Goal: Communication & Community: Ask a question

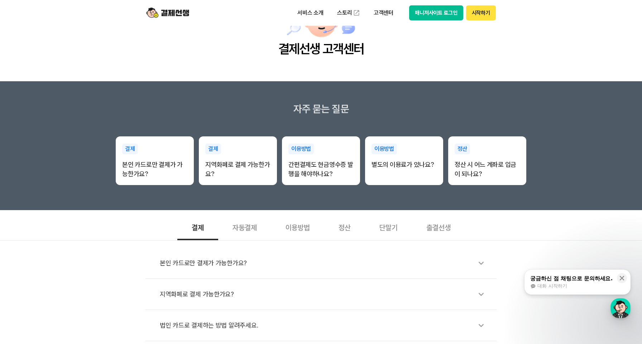
scroll to position [143, 0]
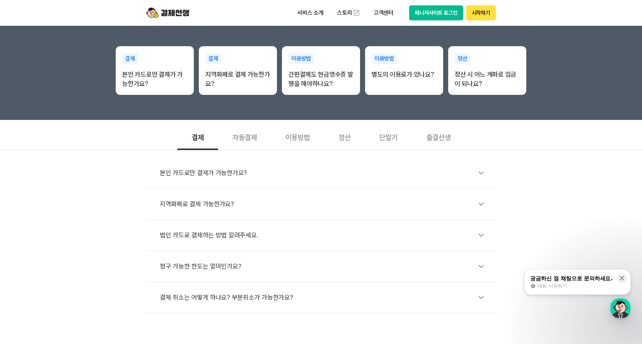
click at [433, 140] on div "출결선생" at bounding box center [438, 137] width 53 height 27
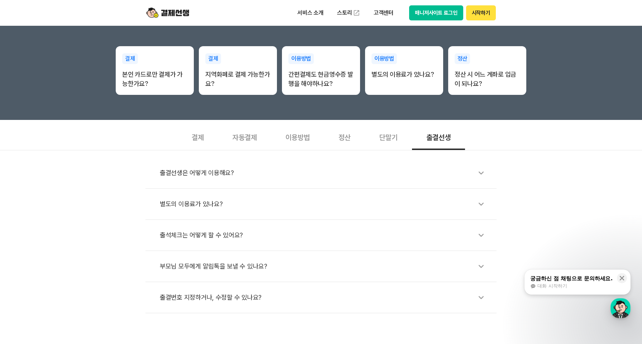
click at [246, 131] on div "자동결제" at bounding box center [244, 137] width 53 height 27
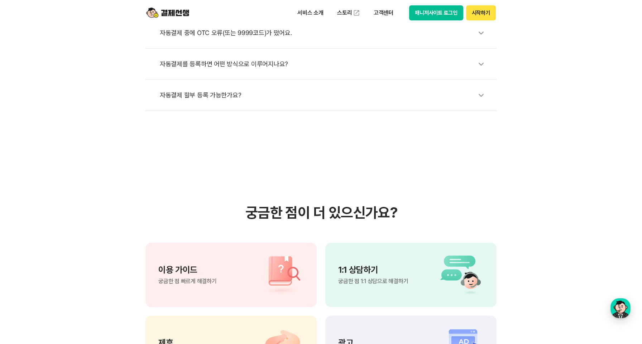
scroll to position [358, 0]
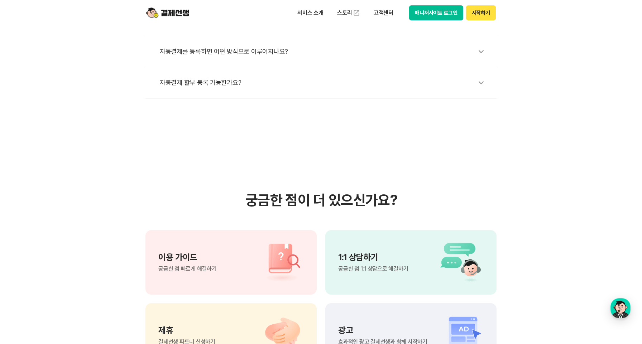
click at [368, 250] on div "1:1 상담하기 궁금한 점 1:1 상담으로 해결하기" at bounding box center [410, 262] width 171 height 64
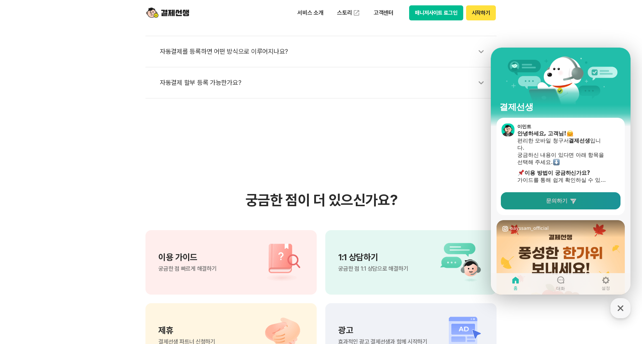
click at [557, 201] on span "문의하기" at bounding box center [556, 200] width 21 height 7
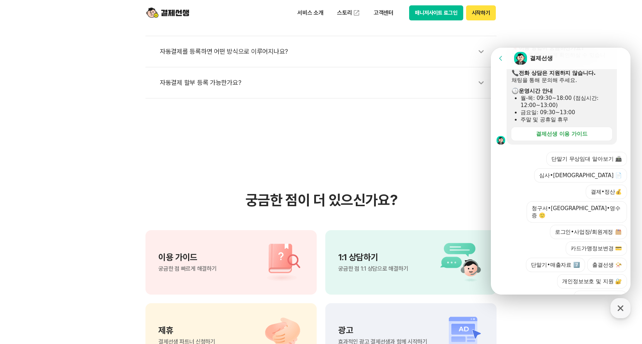
scroll to position [164, 0]
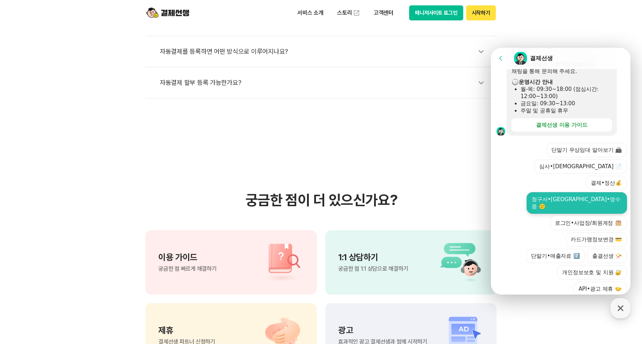
click at [584, 192] on button "청구서•[GEOGRAPHIC_DATA]•영수증 🙂" at bounding box center [577, 202] width 100 height 21
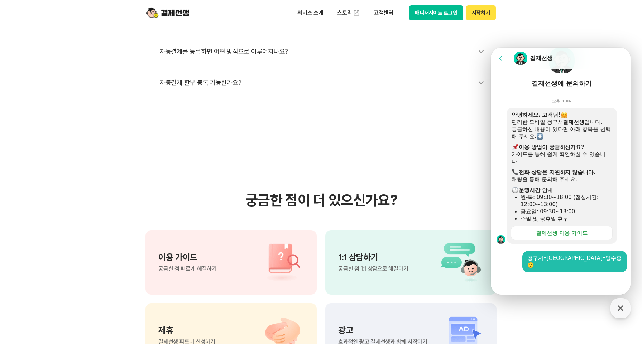
scroll to position [49, 0]
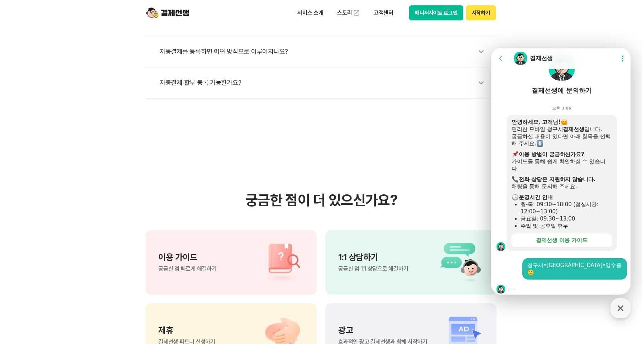
click at [519, 283] on div at bounding box center [562, 289] width 142 height 19
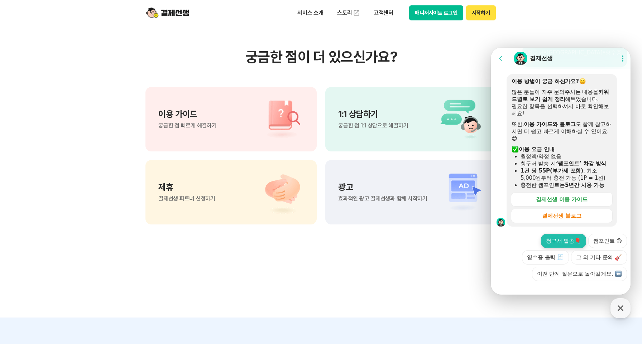
scroll to position [263, 0]
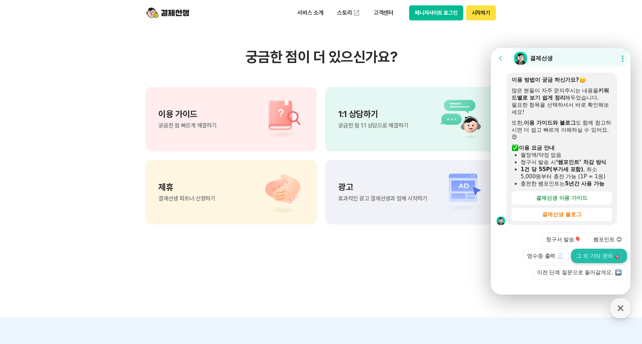
click at [581, 249] on button "그 외 기타 문의" at bounding box center [599, 256] width 56 height 14
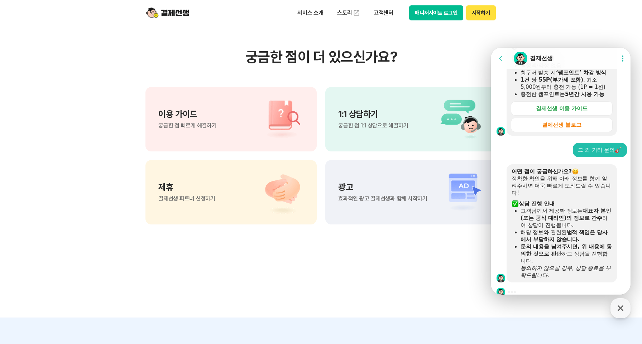
scroll to position [474, 0]
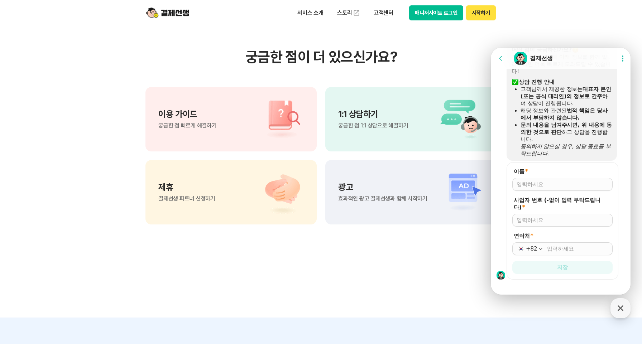
click at [532, 181] on input "이름 *" at bounding box center [563, 184] width 92 height 7
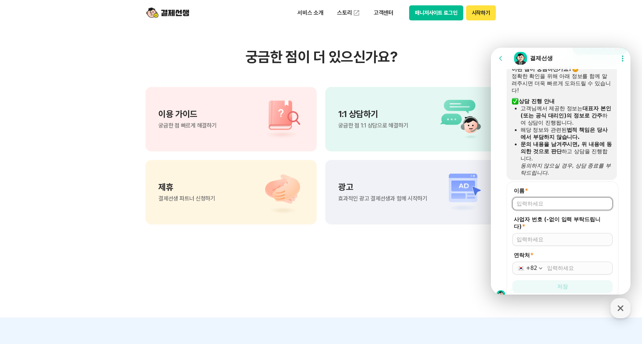
scroll to position [439, 0]
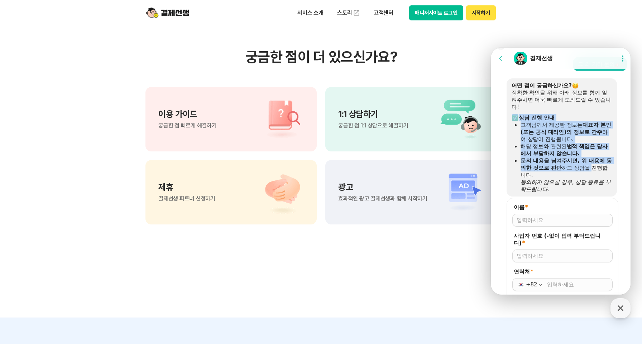
drag, startPoint x: 532, startPoint y: 106, endPoint x: 597, endPoint y: 163, distance: 85.8
click at [597, 162] on div "어떤 점이 궁금하신가요? 정확한 확인을 위해 아래 정보를 함께 알려주시면 더욱 빠르게 도와드릴 수 있습니다! ​ 상담 진행 안내 고객님께서 제…" at bounding box center [562, 137] width 100 height 111
click at [597, 163] on div "문의 내용을 남겨주시면, 위 내용에 동의한 것으로 판단 하고 상담을 진행합니다." at bounding box center [566, 167] width 91 height 21
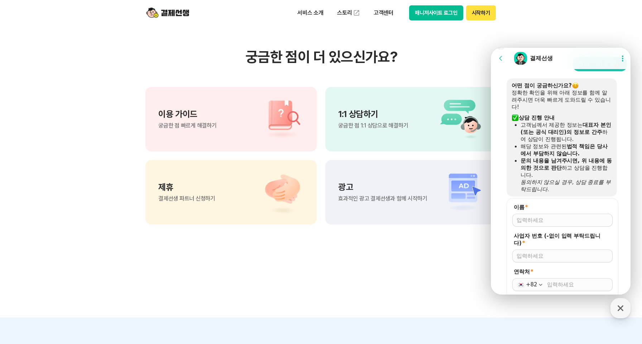
click at [536, 217] on input "이름 *" at bounding box center [563, 220] width 92 height 7
type input "[PERSON_NAME]"
click at [545, 253] on input "사업자 번호 (-없이 입력 부탁드립니다) *" at bounding box center [563, 256] width 92 height 7
drag, startPoint x: 545, startPoint y: 244, endPoint x: 537, endPoint y: 253, distance: 11.7
click at [545, 250] on div at bounding box center [562, 256] width 100 height 13
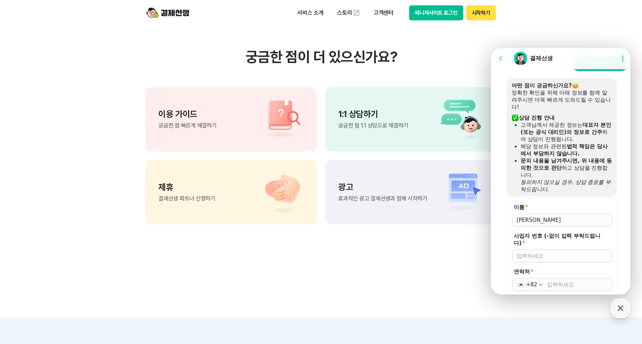
click at [534, 253] on input "사업자 번호 (-없이 입력 부탁드립니다) *" at bounding box center [563, 256] width 92 height 7
type input "6569500681"
click at [551, 281] on input "연락처 *" at bounding box center [577, 284] width 61 height 7
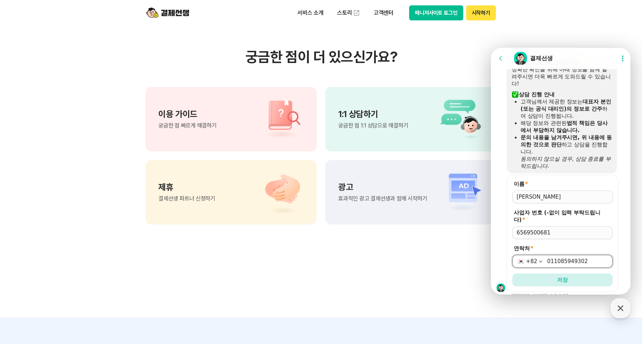
scroll to position [474, 0]
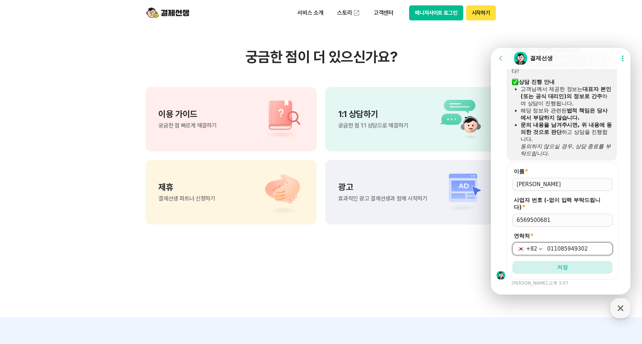
click at [553, 245] on input "011085949302" at bounding box center [577, 248] width 61 height 7
click at [567, 245] on input "[PHONE_NUMBER]" at bounding box center [577, 248] width 61 height 7
click at [580, 245] on input "[PHONE_NUMBER]" at bounding box center [577, 248] width 61 height 7
click at [585, 245] on input "[PHONE_NUMBER]" at bounding box center [577, 248] width 61 height 7
type input "[PHONE_NUMBER]"
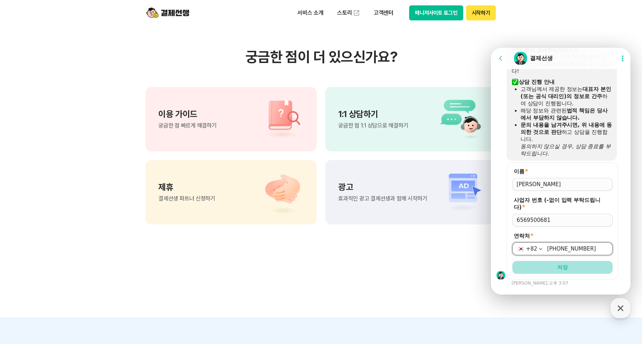
click at [578, 261] on button "저장" at bounding box center [562, 267] width 100 height 13
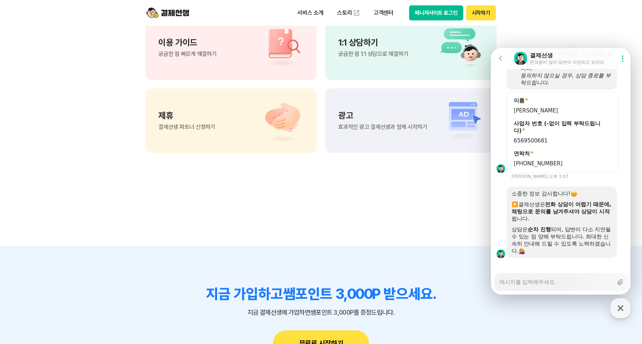
scroll to position [545, 0]
drag, startPoint x: 538, startPoint y: 194, endPoint x: 592, endPoint y: 249, distance: 76.8
click at [592, 249] on div "소중한 정보 감사합니다! ▶️ 결제선생은 전화 상담이 어렵기 때문에, ​ 채팅으로 문의를 남겨주셔야 상담이 시작 됩니다. 상담은 순차 진행 되…" at bounding box center [562, 223] width 110 height 72
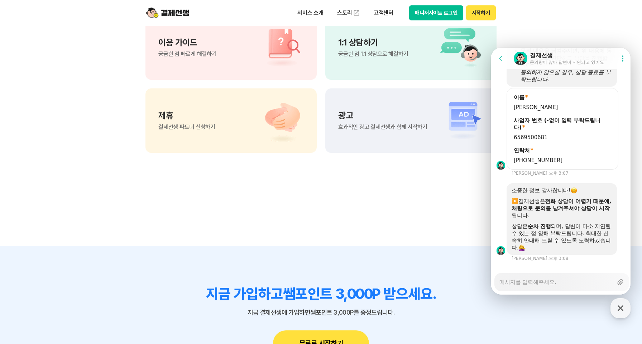
click at [591, 243] on div "상담은 순차 진행 되며, 답변이 다소 지연될 수 있는 점 양해 부탁드립니다. 최대한 신속히 안내해 드릴 수 있도록 노력하겠습니다." at bounding box center [562, 237] width 100 height 29
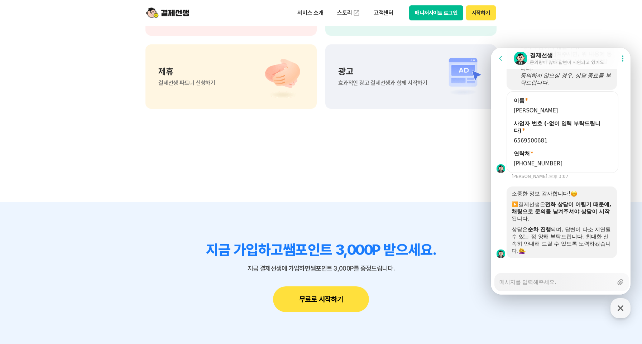
scroll to position [717, 0]
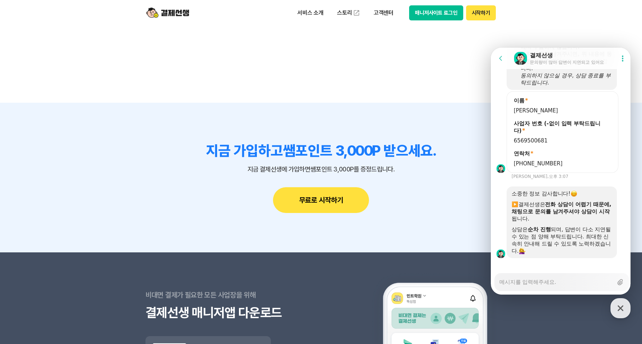
click at [536, 282] on textarea "Messenger Input Textarea" at bounding box center [556, 280] width 114 height 12
type textarea "x"
type textarea "ㅊ"
type textarea "x"
type textarea "처"
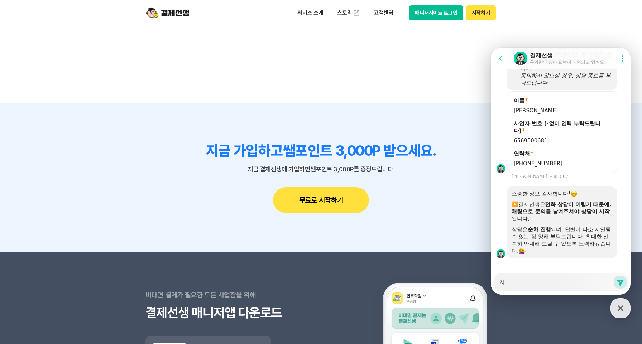
type textarea "x"
type textarea "청"
type textarea "x"
type textarea "청ㄱ"
type textarea "x"
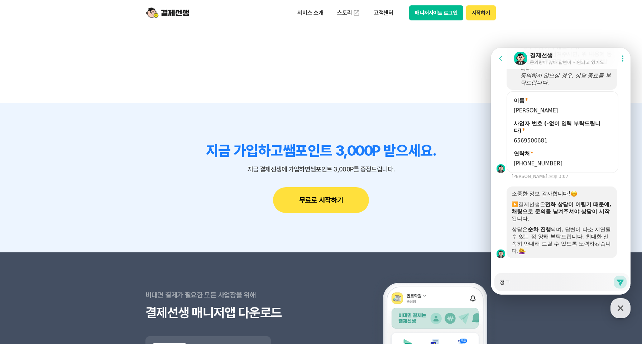
type textarea "청구"
type textarea "x"
type textarea "청굿"
type textarea "x"
type textarea "청구서"
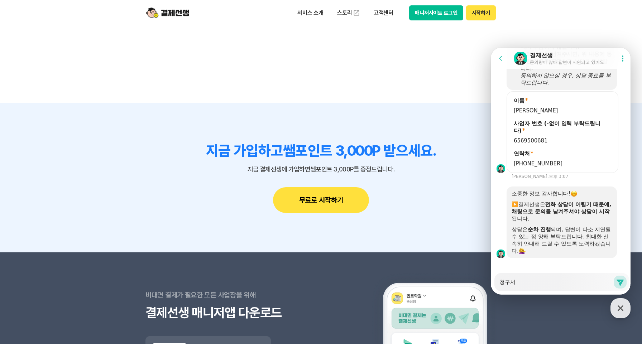
type textarea "x"
type textarea "청구설"
type textarea "x"
type textarea "청구서르"
type textarea "x"
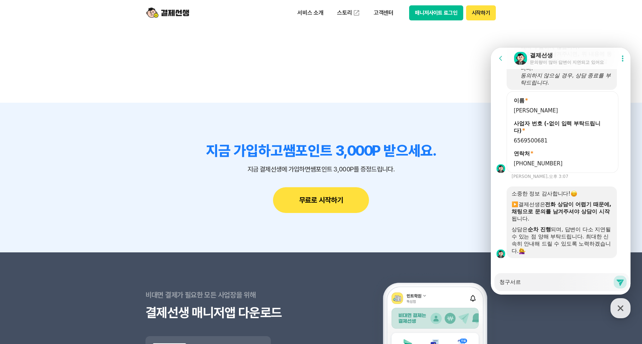
type textarea "청구서르"
type textarea "x"
type textarea "청구서르"
type textarea "x"
type textarea "청구서"
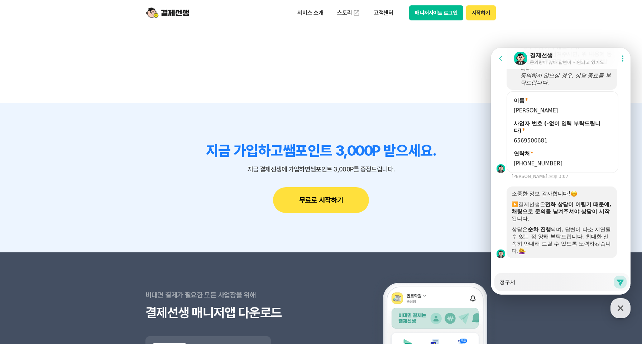
type textarea "x"
type textarea "청구서ㄹ"
type textarea "x"
type textarea "청구서르"
type textarea "x"
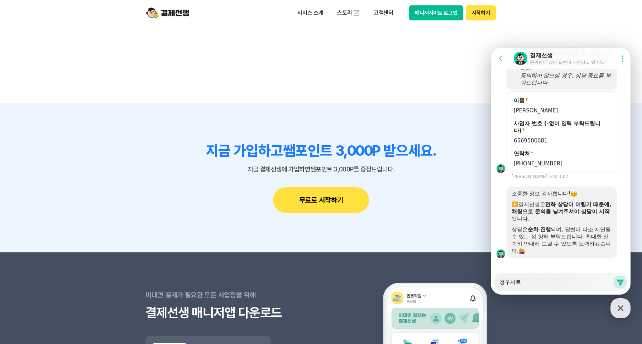
type textarea "청구서를"
type textarea "x"
type textarea "청구서를"
type textarea "x"
type textarea "청구서를 ㄷ"
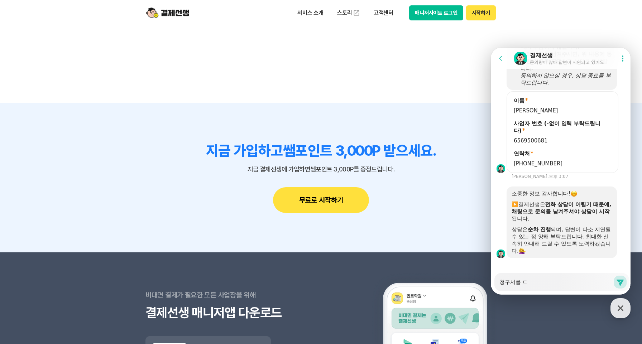
type textarea "x"
type textarea "청구서를 다"
type textarea "x"
type textarea "청구서를 다시"
type textarea "x"
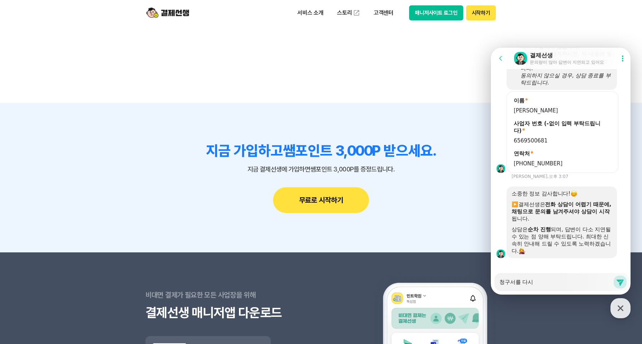
type textarea "청구서를 다시"
type textarea "x"
type textarea "청구서를 다시 ㅂ"
type textarea "x"
type textarea "청구서를 다시 보"
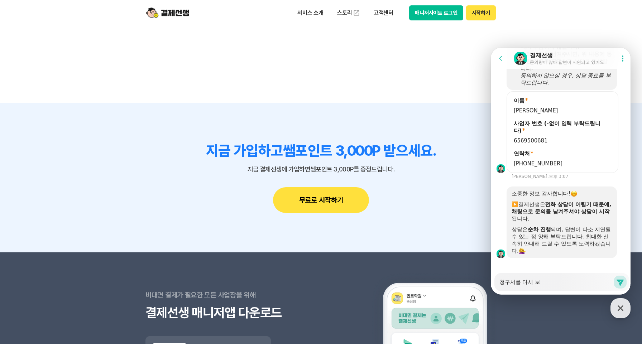
type textarea "x"
type textarea "[DEMOGRAPHIC_DATA]를 다시 본"
type textarea "x"
type textarea "청구서를 다시 보내"
type textarea "x"
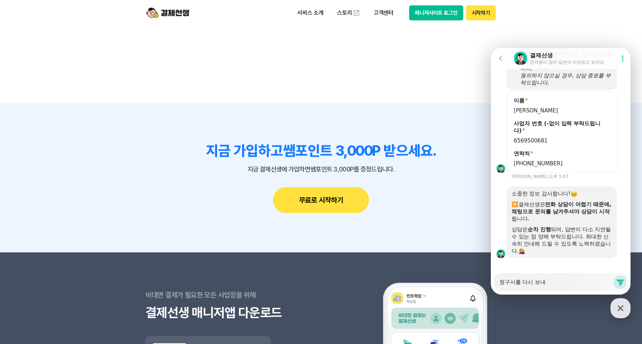
type textarea "청구서를 다시 보냄"
type textarea "x"
type textarea "청구서를 다시 보내며"
type textarea "x"
type textarea "청구서를 다시 보내면"
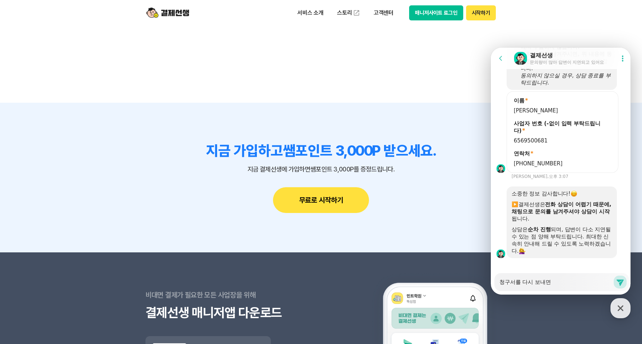
type textarea "x"
type textarea "청구서를 다시 보내면"
type textarea "x"
type textarea "청구서를 다시 보내면 ㅂ"
type textarea "x"
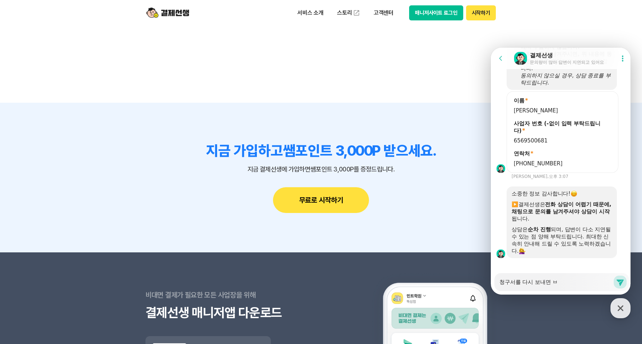
type textarea "청구서를 다시 보내면 바"
type textarea "x"
type textarea "청구서를 다시 보내면 발"
type textarea "x"
type textarea "청구서를 다시 보내면 바로"
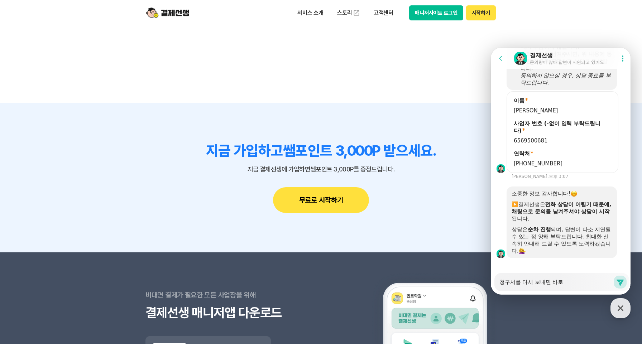
type textarea "x"
type textarea "청구서를 다시 보내면 바로"
type textarea "x"
type textarea "청구서를 다시 보내면 바로 ㄱ"
type textarea "x"
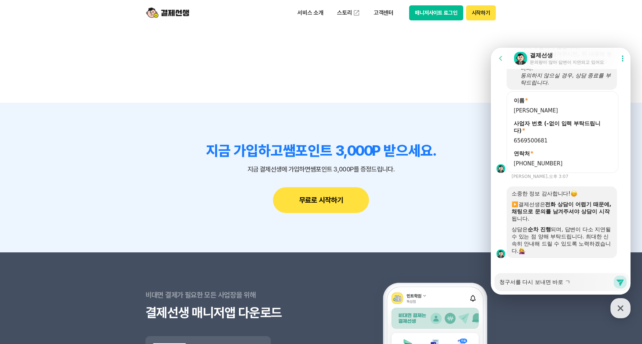
type textarea "청구서를 다시 보내면 바로 겨"
type textarea "x"
type textarea "청구서를 다시 보내면 바로 결"
type textarea "x"
type textarea "청구서를 다시 보내면 바로 결ㅈ"
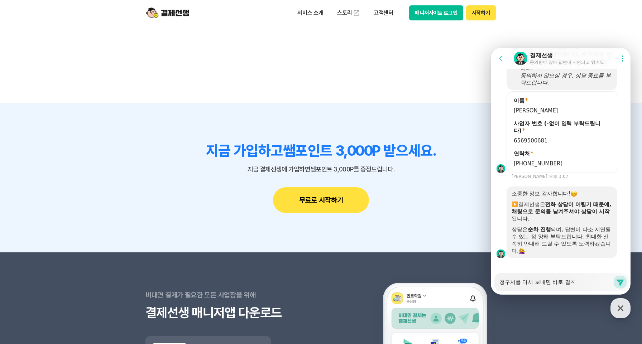
type textarea "x"
type textarea "청구서를 다시 보내면 바로 결제"
type textarea "x"
type textarea "청구서를 다시 보내면 바로 결젝"
type textarea "x"
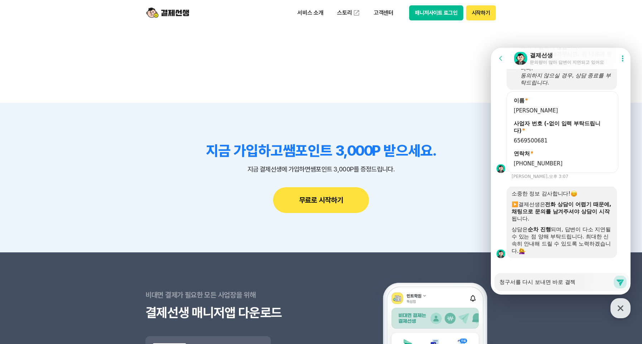
type textarea "청구서를 다시 보내면 바로 결제가"
type textarea "x"
type textarea "청구서를 다시 보내면 바로 결제가"
type textarea "x"
type textarea "청구서를 다시 보내면 바로 결제가 ㄱ"
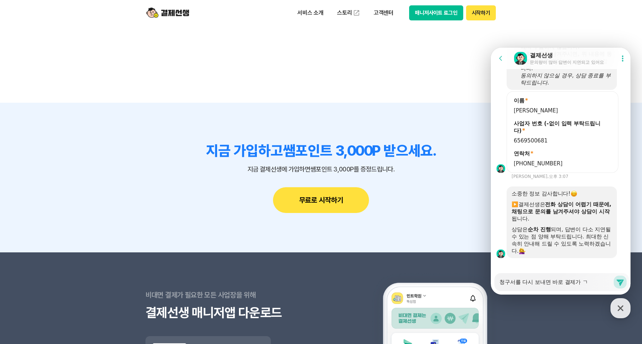
type textarea "x"
type textarea "청구서를 다시 보내면 바로 결제가 가"
type textarea "x"
type textarea "청구서를 다시 보내면 바로 결제가 간"
type textarea "x"
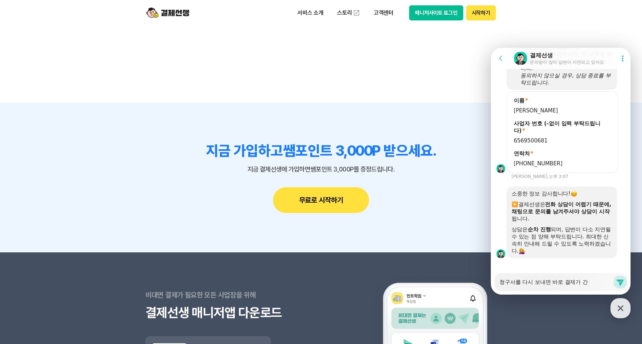
type textarea "청구서를 다시 보내면 바로 결제가 가느"
type textarea "x"
type textarea "청구서를 다시 보내면 바로 결제가 가능"
type textarea "x"
type textarea "청구서를 다시 보내면 바로 결제가 가능ㅎ"
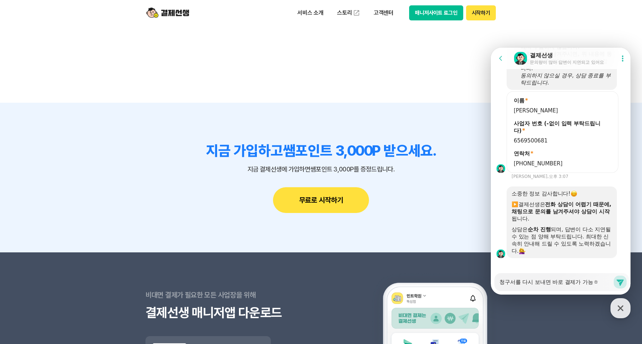
type textarea "x"
type textarea "청구서를 다시 보내면 바로 결제가 가능하"
type textarea "x"
type textarea "청구서를 다시 보내면 바로 결제가 가능한"
type textarea "x"
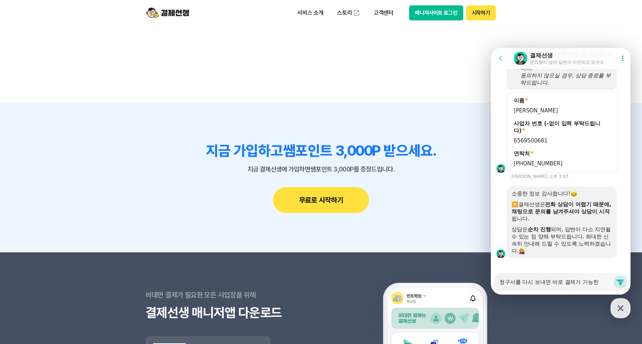
type textarea "청구서를 다시 보내면 바로 결제가 가능한ㄱ"
type textarea "x"
type textarea "청구서를 다시 보내면 바로 결제가 가능한가"
type textarea "x"
type textarea "청구서를 다시 보내면 바로 결제가 가능한강"
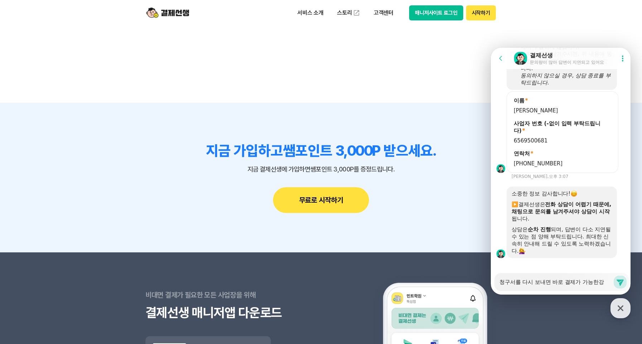
type textarea "x"
type textarea "청구서를 다시 보내면 바로 결제가 가능한가요"
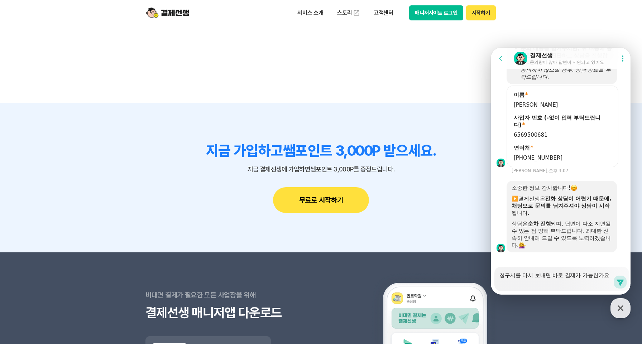
type textarea "x"
type textarea "청구서를 다시 보내면 바로 결제가 가능한가요?"
type textarea "x"
type textarea "청구서를 다시 보내면 바로 결제가 가능한가요?"
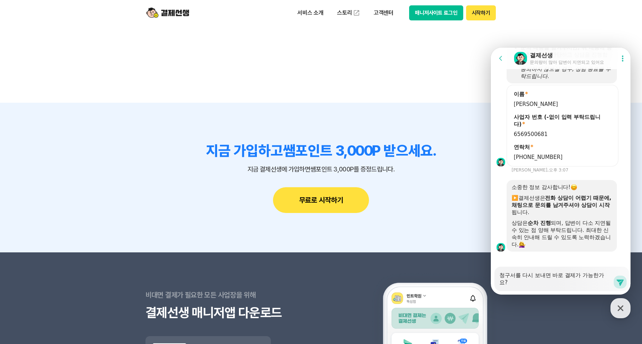
type textarea "x"
type textarea "청구서를 다시 보내면 바로 결제가 가능한가요? ㅇ"
type textarea "x"
type textarea "청구서를 다시 보내면 바로 결제가 가능한가요? 이"
type textarea "x"
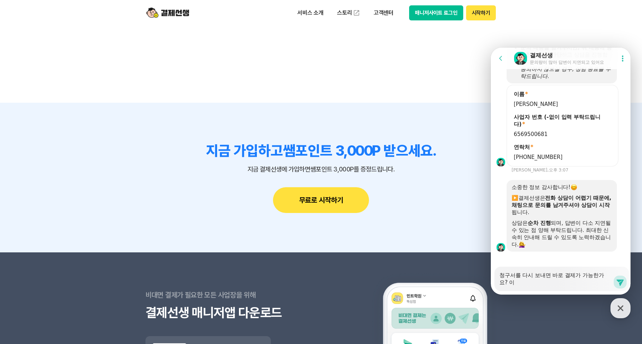
type textarea "청구서를 다시 보내면 바로 결제가 가능한가요? 잊"
type textarea "x"
type textarea "청구서를 다시 보내면 바로 결제가 가능한가요? 이저"
type textarea "x"
type textarea "청구서를 다시 보내면 바로 결제가 가능한가요? 이전"
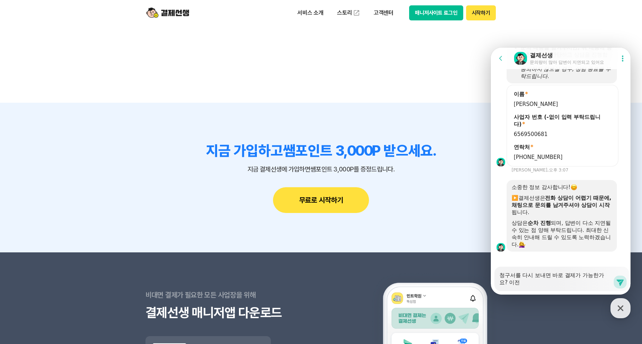
type textarea "x"
type textarea "청구서를 다시 보내면 바로 결제가 가능한가요? 이전"
type textarea "x"
type textarea "청구서를 다시 보내면 바로 결제가 가능한가요? 이전 ㅊ"
type textarea "x"
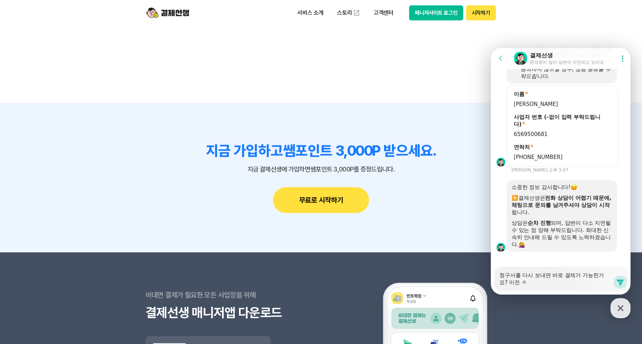
type textarea "청구서를 다시 보내면 바로 결제가 가능한가요? 이전 처"
type textarea "x"
type textarea "청구서를 다시 보내면 바로 결제가 가능한가요? 이전 청"
type textarea "x"
type textarea "청구서를 다시 보내면 바로 결제가 가능한가요? 이전 청ㄱ"
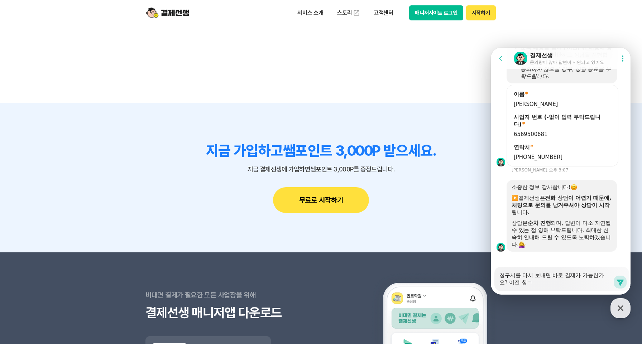
type textarea "x"
type textarea "청구서를 다시 보내면 바로 결제가 가능한가요? 이전 청구"
type textarea "x"
type textarea "청구서를 다시 보내면 바로 결제가 가능한가요? 이전 청굿"
type textarea "x"
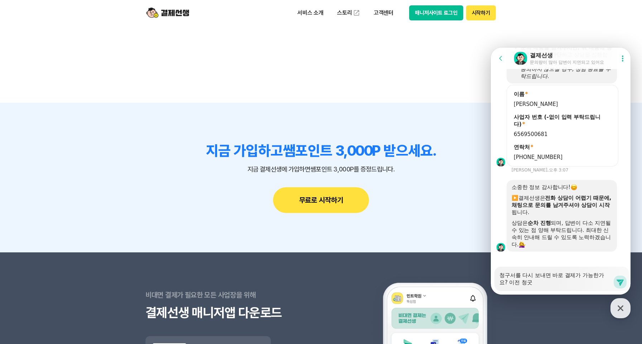
type textarea "청구서를 다시 보내면 바로 결제가 가능한가요? 이전 청구서"
type textarea "x"
type textarea "청구서를 다시 보내면 바로 결제가 가능한가요? 이전 청구서르"
type textarea "x"
type textarea "청구서를 다시 보내면 바로 결제가 가능한가요? 이전 청구서를"
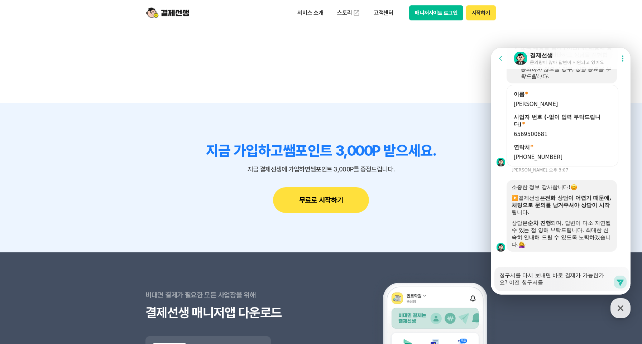
type textarea "x"
type textarea "청구서를 다시 보내면 바로 결제가 가능한가요? 이전 청구서를"
type textarea "x"
type textarea "청구서를 다시 보내면 바로 결제가 가능한가요? 이전 청구서를 ㄱ"
type textarea "x"
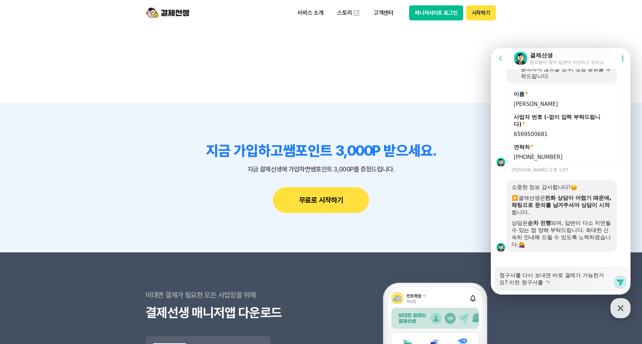
type textarea "청구서를 다시 보내면 바로 결제가 가능한가요? 이전 청구서를 겨"
type textarea "x"
type textarea "청구서를 다시 보내면 바로 결제가 가능한가요? 이전 청구서를 결"
type textarea "x"
type textarea "청구서를 다시 보내면 바로 결제가 가능한가요? 이전 청구서를 결ㅈ"
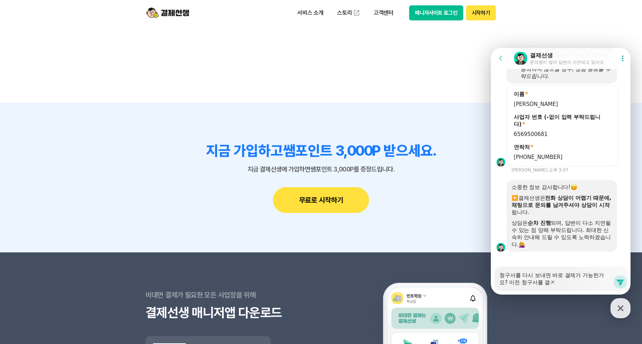
type textarea "x"
type textarea "청구서를 다시 보내면 바로 결제가 가능한가요? 이전 청구서를 결제"
type textarea "x"
type textarea "청구서를 다시 보내면 바로 결제가 가능한가요? 이전 청구서를 결젷"
type textarea "x"
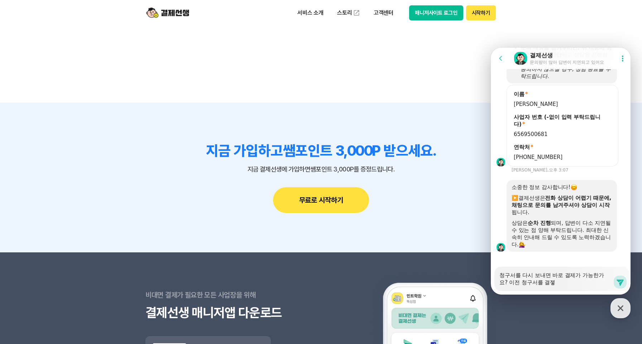
type textarea "청구서를 다시 보내면 바로 결제가 가능한가요? 이전 청구서를 결제하"
type textarea "x"
type textarea "청구서를 다시 보내면 바로 결제가 가능한가요? 이전 청구서를 결제핫"
type textarea "x"
type textarea "청구서를 다시 보내면 바로 결제가 가능한가요? 이전 청구서를 결제하시ㅐ"
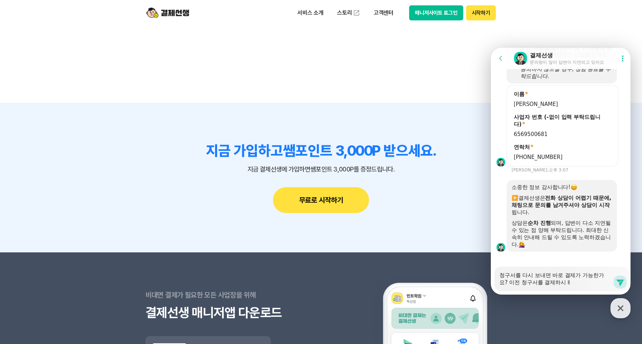
type textarea "x"
type textarea "청구서를 다시 보내면 바로 결제가 가능한가요? 이전 청구서를 결제하시"
type textarea "x"
type textarea "청구서를 다시 보내면 바로 결제가 가능한가요? 이전 청구서를 결제하"
type textarea "x"
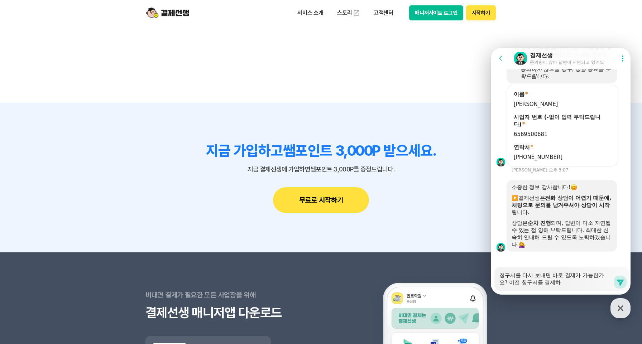
type textarea "청구서를 다시 보내면 바로 결제가 가능한가요? 이전 청구서를 결제"
type textarea "x"
type textarea "청구서를 다시 보내면 바로 결제가 가능한가요? 이전 청구서를 결"
type textarea "x"
type textarea "청구서를 다시 보내면 바로 결제가 가능한가요? 이전 청구서를"
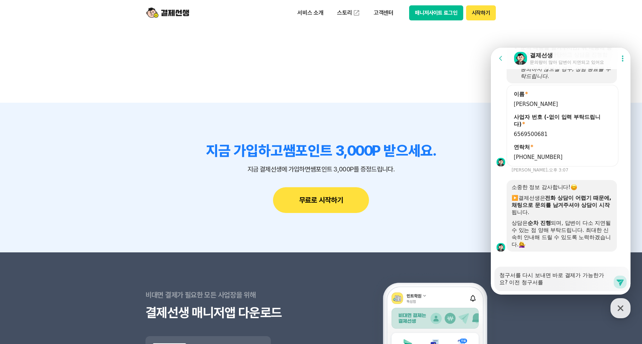
type textarea "x"
type textarea "청구서를 다시 보내면 바로 결제가 가능한가요? 이전 청구서를"
type textarea "x"
type textarea "청구서를 다시 보내면 바로 결제가 가능한가요? 이전 청구서"
type textarea "x"
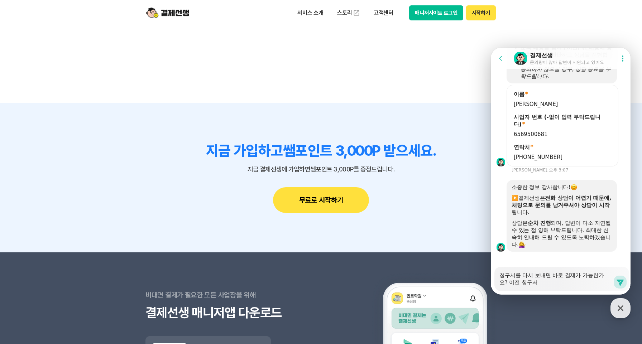
type textarea "청구서를 다시 보내면 바로 결제가 가능한가요? 이전 청구"
type textarea "x"
type textarea "청구서를 다시 보내면 바로 결제가 가능한가요? 이전 청"
type textarea "x"
type textarea "청구서를 다시 보내면 바로 결제가 가능한가요? 이전"
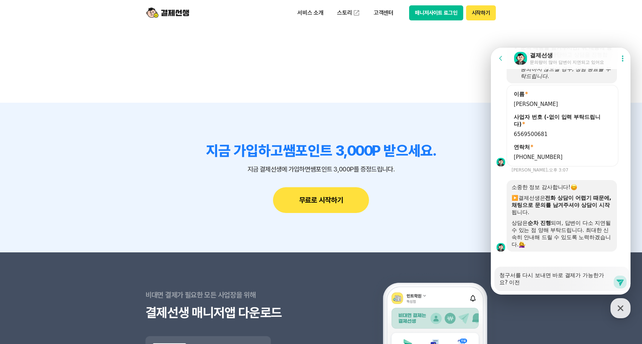
type textarea "x"
type textarea "청구서를 다시 보내면 바로 결제가 가능한가요? 이전"
type textarea "x"
type textarea "청구서를 다시 보내면 바로 결제가 가능한가요? 이"
type textarea "x"
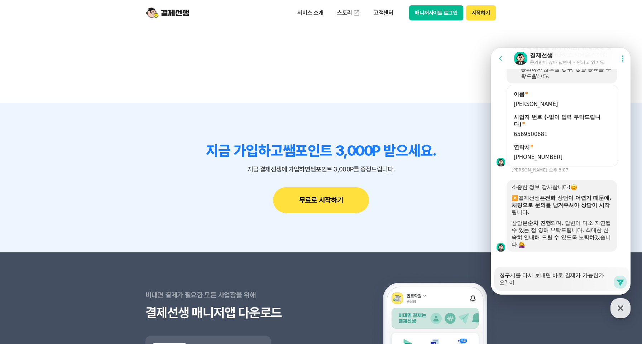
type textarea "청구서를 다시 보내면 바로 결제가 가능한가요?"
type textarea "x"
type textarea "청구서를 다시 보내면 바로 결제가 가능한가요? ㅎ"
type textarea "x"
type textarea "청구서를 다시 보내면 바로 결제가 가능한가요? 하"
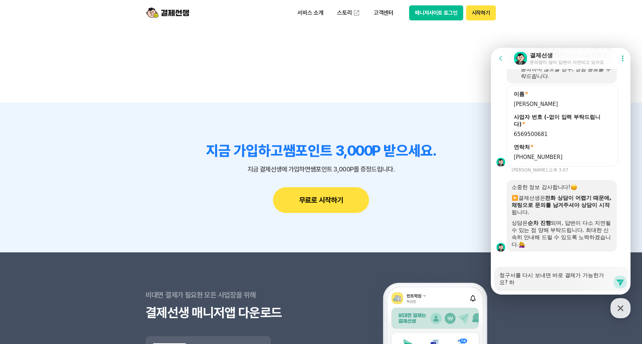
type textarea "x"
type textarea "청구서를 다시 보내면 바로 결제가 가능한가요? 학"
type textarea "x"
type textarea "청구서를 다시 보내면 바로 결제가 가능한가요? 학ㅂ"
type textarea "x"
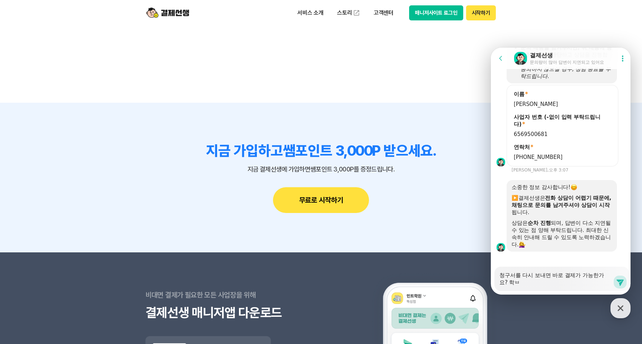
type textarea "청구서를 다시 보내면 바로 결제가 가능한가요? 학부"
type textarea "x"
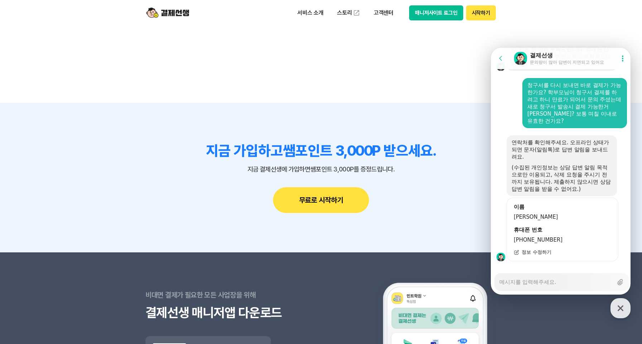
scroll to position [736, 0]
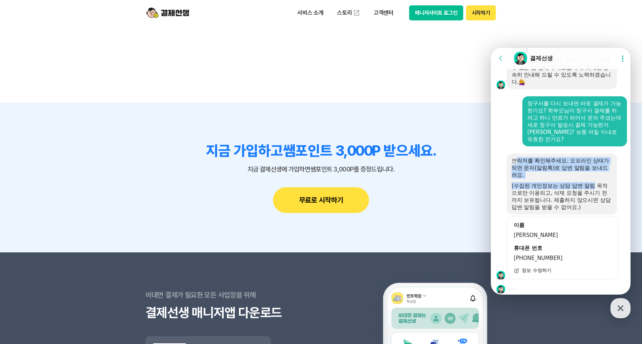
drag, startPoint x: 515, startPoint y: 132, endPoint x: 594, endPoint y: 176, distance: 90.6
click at [594, 176] on div "연락처를 확인해주세요. 오프라인 상태가 되면 문자(알림톡)로 답변 알림을 보내드려요. (수집된 개인정보는 상담 답변 알림 목적으로만 이용되고,…" at bounding box center [562, 184] width 100 height 54
click at [593, 182] on div "(수집된 개인정보는 상담 답변 알림 목적으로만 이용되고, 삭제 요청을 주시기 전까지 보유됩니다. 제출하지 않으시면 상담 답변 알림을 받을 수 …" at bounding box center [562, 196] width 100 height 29
drag, startPoint x: 565, startPoint y: 153, endPoint x: 582, endPoint y: 175, distance: 27.6
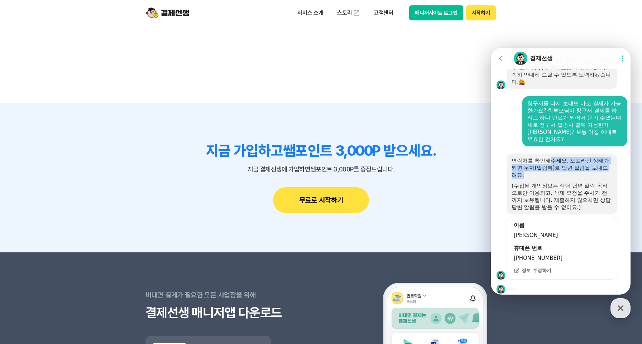
click at [582, 175] on div "연락처를 확인해주세요. 오프라인 상태가 되면 문자(알림톡)로 답변 알림을 보내드려요. (수집된 개인정보는 상담 답변 알림 목적으로만 이용되고,…" at bounding box center [562, 184] width 100 height 54
click at [582, 182] on div "(수집된 개인정보는 상담 답변 알림 목적으로만 이용되고, 삭제 요청을 주시기 전까지 보유됩니다. 제출하지 않으시면 상담 답변 알림을 받을 수 …" at bounding box center [562, 196] width 100 height 29
click at [521, 179] on div at bounding box center [562, 181] width 100 height 4
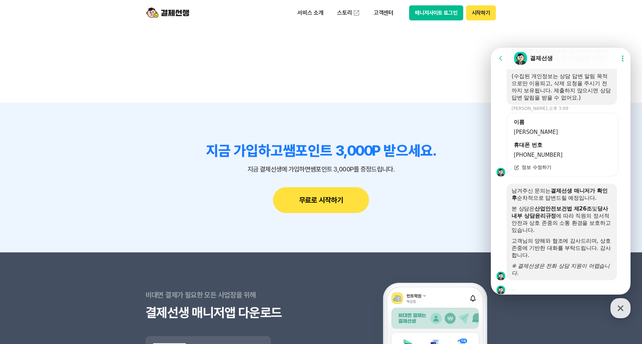
scroll to position [825, 0]
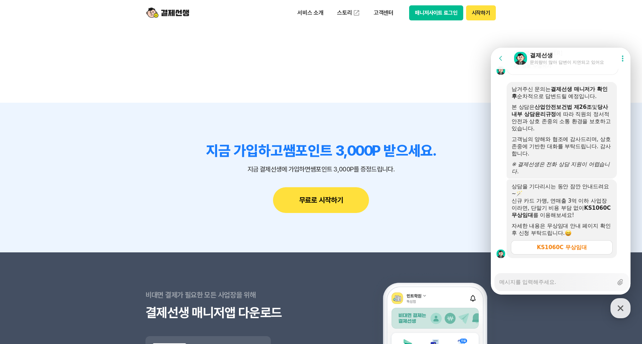
drag, startPoint x: 516, startPoint y: 182, endPoint x: 583, endPoint y: 239, distance: 88.1
click at [571, 197] on div "신규 카드 가맹, 연매출 3억 이하 사업장이라면, 단말기 비용 부담 없이 KS1060C 무상임대 를 이용해보세요!" at bounding box center [562, 207] width 100 height 21
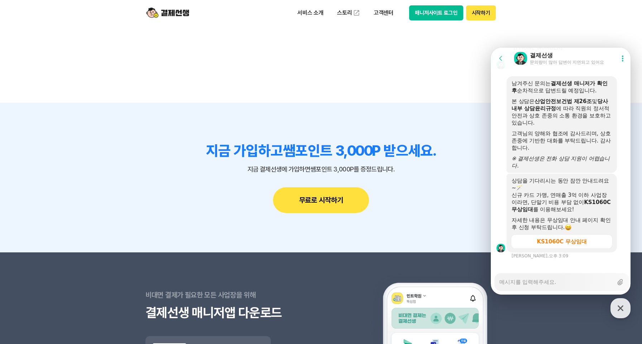
scroll to position [932, 0]
drag, startPoint x: 520, startPoint y: 178, endPoint x: 589, endPoint y: 205, distance: 74.6
click at [589, 205] on div "상담을 기다리시는 동안 잠깐 안내드려요~🪄 신규 카드 가맹, 연매출 3억 이하 사업장이라면, 단말기 비용 부담 없이 KS1060C 무상임대 를…" at bounding box center [562, 204] width 100 height 54
click at [581, 193] on div "신규 카드 가맹, 연매출 3억 이하 사업장이라면, 단말기 비용 부담 없이 KS1060C 무상임대 를 이용해보세요!" at bounding box center [562, 201] width 100 height 21
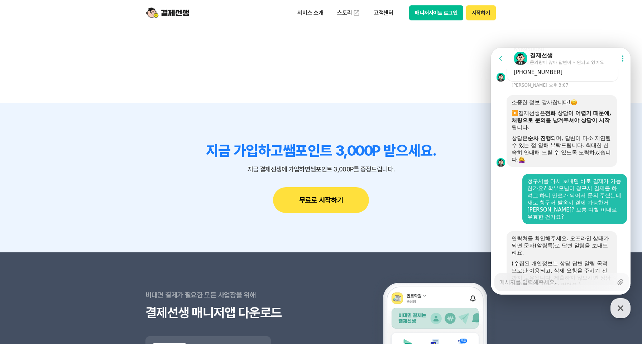
scroll to position [610, 0]
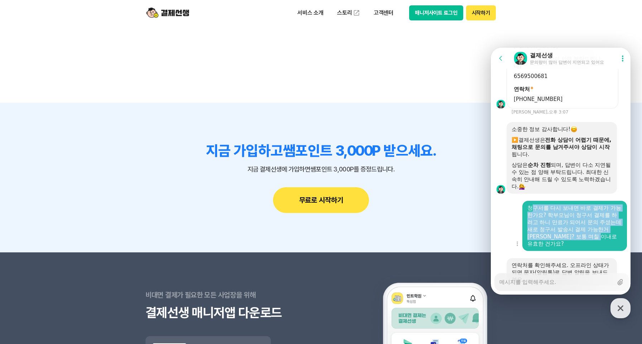
drag, startPoint x: 540, startPoint y: 197, endPoint x: 605, endPoint y: 238, distance: 76.5
click at [605, 238] on div "청구서를 다시 보내면 바로 결제가 가능한가요? 학부모님이 청구서 결제를 하려고 하니 만료가 되어서 문의 주셨는데 새로 청구서 발송시 결제 가능…" at bounding box center [574, 226] width 105 height 50
click at [604, 238] on div "청구서를 다시 보내면 바로 결제가 가능한가요? 학부모님이 청구서 결제를 하려고 하니 만료가 되어서 문의 주셨는데 새로 청구서 발송시 결제 가능…" at bounding box center [574, 226] width 95 height 43
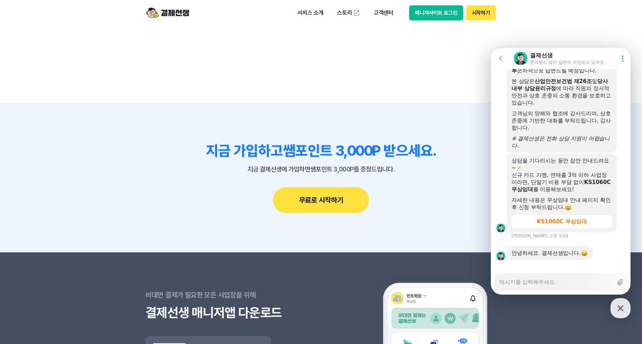
scroll to position [954, 0]
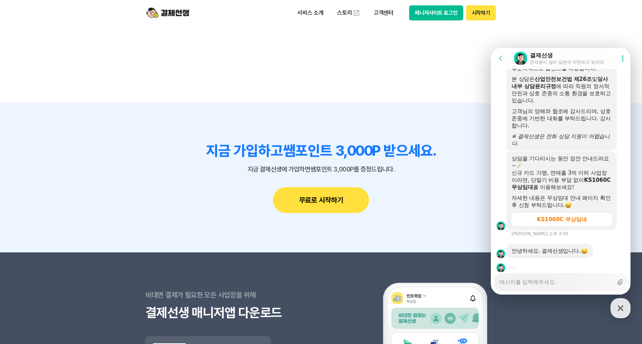
drag, startPoint x: 515, startPoint y: 239, endPoint x: 519, endPoint y: 238, distance: 4.4
click at [515, 244] on div "안녕하세요. 결제선생입니다." at bounding box center [550, 251] width 86 height 14
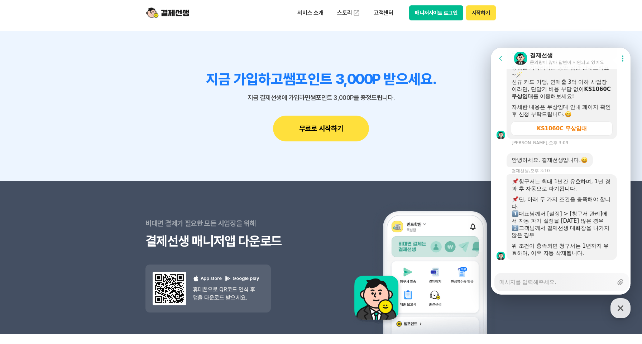
scroll to position [1047, 0]
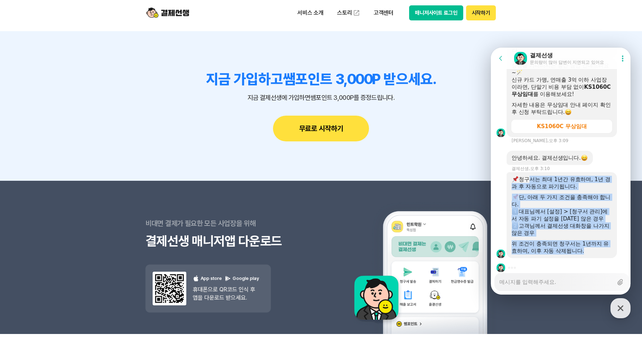
drag, startPoint x: 525, startPoint y: 171, endPoint x: 594, endPoint y: 245, distance: 101.2
click at [594, 245] on div "청구서는 최대 1년간 유효하며, 1년 경과 후 자동으로 파기됩니다. 단, 아래 두 가지 조건을 충족해야 합니다. 대표님께서 [설정] > [청구…" at bounding box center [562, 215] width 100 height 79
click at [594, 245] on div "위 조건이 충족되면 청구서는 1년까지 유효하며, 이후 자동 삭제됩니다." at bounding box center [562, 247] width 100 height 14
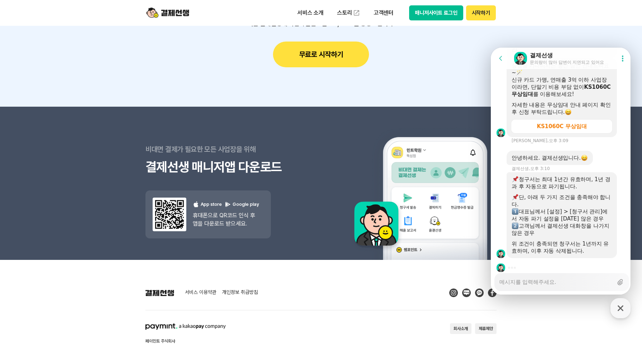
scroll to position [896, 0]
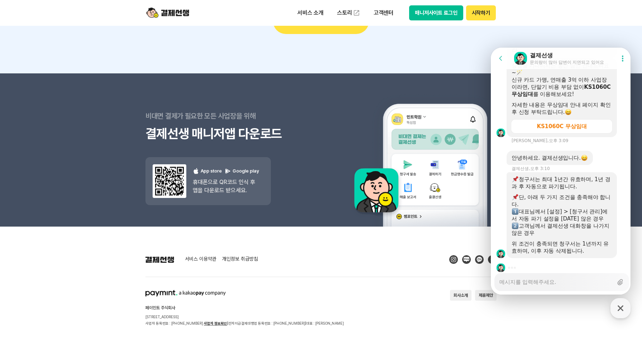
click at [529, 282] on textarea "Messenger Input Textarea" at bounding box center [556, 280] width 114 height 12
drag, startPoint x: 592, startPoint y: 245, endPoint x: 570, endPoint y: 224, distance: 29.6
click at [570, 224] on div "청구서는 최대 1년간 유효하며, 1년 경과 후 자동으로 파기됩니다. 단, 아래 두 가지 조건을 충족해야 합니다. 대표님께서 [설정] > [청구…" at bounding box center [562, 215] width 100 height 79
click at [570, 224] on div "고객님께서 결제선생 대화창을 나가지 않은 경우" at bounding box center [562, 230] width 100 height 14
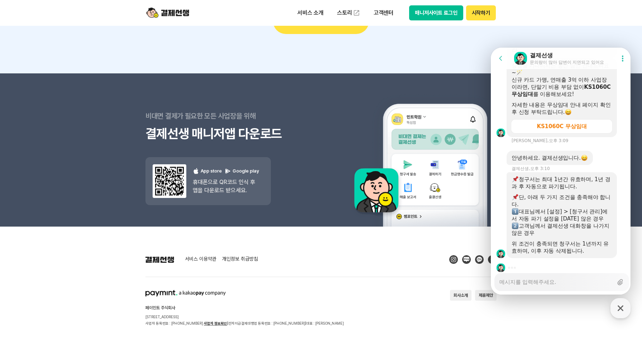
click at [543, 283] on textarea "Messenger Input Textarea" at bounding box center [556, 280] width 114 height 12
drag, startPoint x: 563, startPoint y: 199, endPoint x: 580, endPoint y: 225, distance: 32.1
click at [580, 225] on div "청구서는 최대 1년간 유효하며, 1년 경과 후 자동으로 파기됩니다. 단, 아래 두 가지 조건을 충족해야 합니다. 대표님께서 [설정] > [청구…" at bounding box center [562, 215] width 100 height 79
click at [580, 225] on div "고객님께서 결제선생 대화창을 나가지 않은 경우" at bounding box center [562, 230] width 100 height 14
drag, startPoint x: 573, startPoint y: 201, endPoint x: 588, endPoint y: 236, distance: 38.3
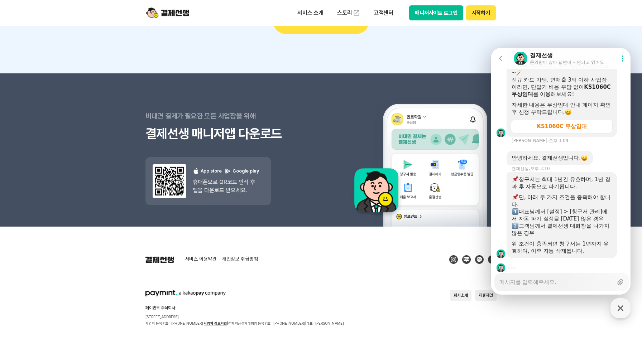
click at [588, 236] on div "청구서는 최대 1년간 유효하며, 1년 경과 후 자동으로 파기됩니다. 단, 아래 두 가지 조건을 충족해야 합니다. 대표님께서 [설정] > [청구…" at bounding box center [562, 215] width 100 height 79
click at [588, 240] on div "위 조건이 충족되면 청구서는 1년까지 유효하며, 이후 자동 삭제됩니다." at bounding box center [562, 247] width 100 height 14
drag, startPoint x: 563, startPoint y: 222, endPoint x: 585, endPoint y: 240, distance: 28.2
click at [584, 240] on div "청구서는 최대 1년간 유효하며, 1년 경과 후 자동으로 파기됩니다. 단, 아래 두 가지 조건을 충족해야 합니다. 대표님께서 [설정] > [청구…" at bounding box center [562, 215] width 100 height 79
click at [585, 240] on div "위 조건이 충족되면 청구서는 1년까지 유효하며, 이후 자동 삭제됩니다." at bounding box center [562, 247] width 100 height 14
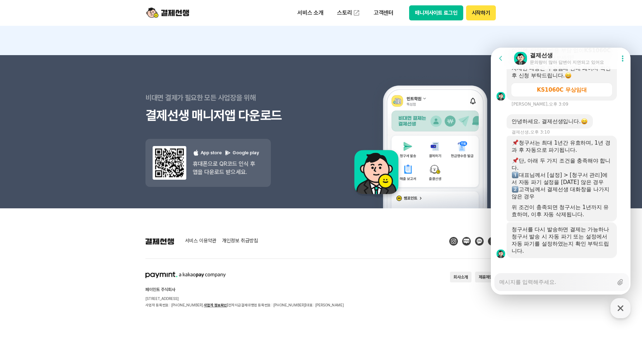
scroll to position [1084, 0]
drag, startPoint x: 548, startPoint y: 221, endPoint x: 603, endPoint y: 244, distance: 60.4
click at [603, 244] on div "청구서를 다시 발송하면 결제는 가능하나 청구서 발송 시 자동 파기 또는 설정에서 자동 파기를 설정하였는지 확인 부탁드립니다." at bounding box center [562, 240] width 100 height 29
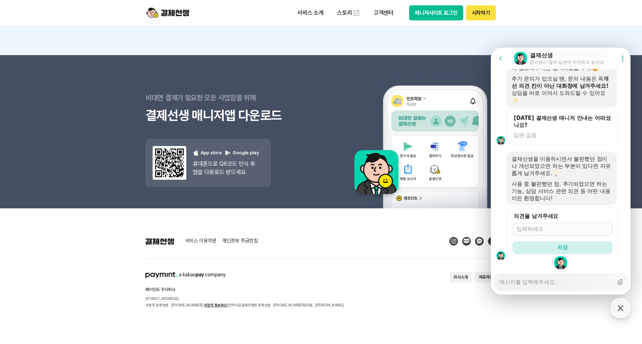
scroll to position [1494, 0]
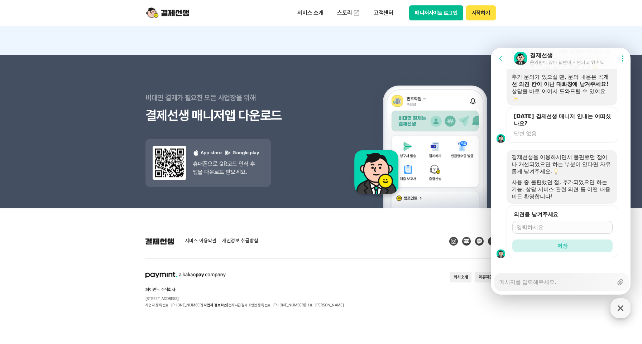
click at [616, 305] on icon "button" at bounding box center [620, 308] width 13 height 13
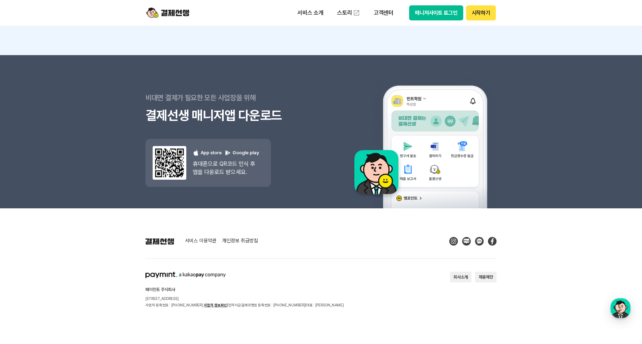
click at [534, 254] on footer "서비스 이용약관 개인정보 취급방침 페이민트 주식회사 [STREET_ADDRESS] 사업자 등록번호 : [PHONE_NUMBER] 사업자 정보확…" at bounding box center [321, 277] width 642 height 136
